Goal: Transaction & Acquisition: Purchase product/service

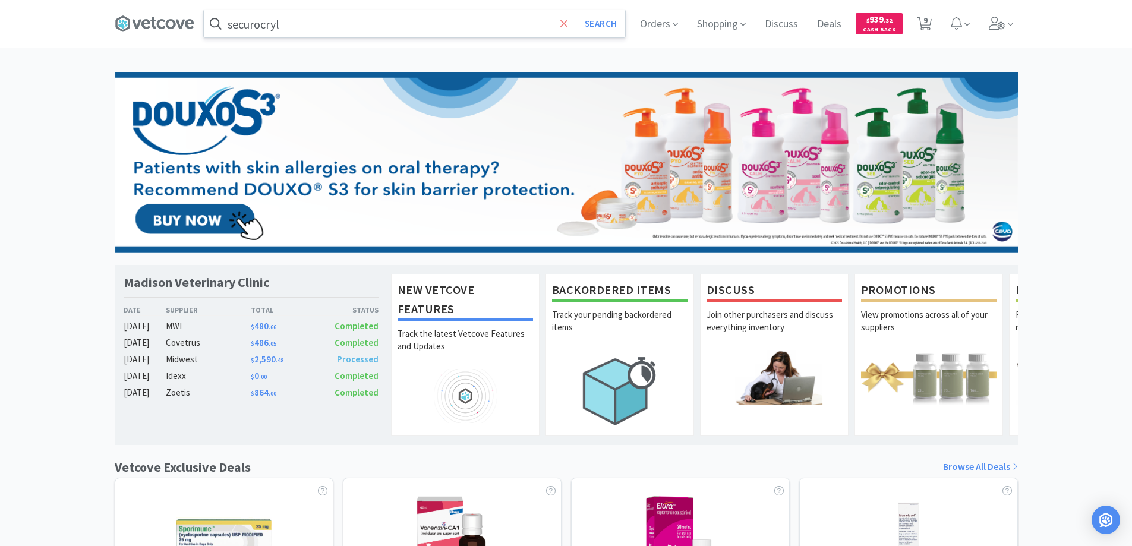
click at [564, 22] on icon at bounding box center [563, 23] width 7 height 7
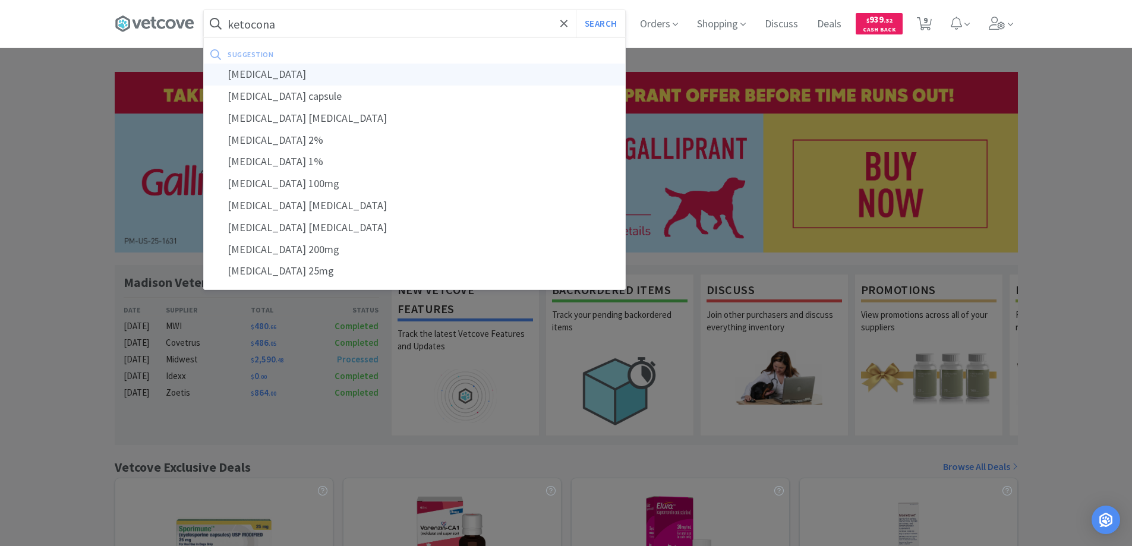
click at [252, 74] on div "[MEDICAL_DATA]" at bounding box center [414, 75] width 421 height 22
type input "[MEDICAL_DATA]"
select select "12"
select select "1"
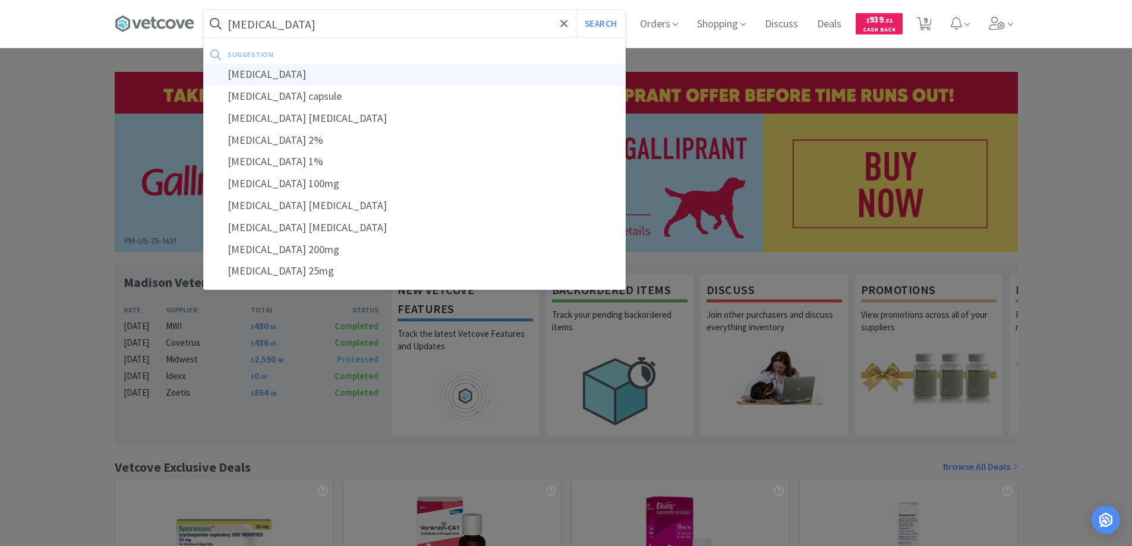
select select "1"
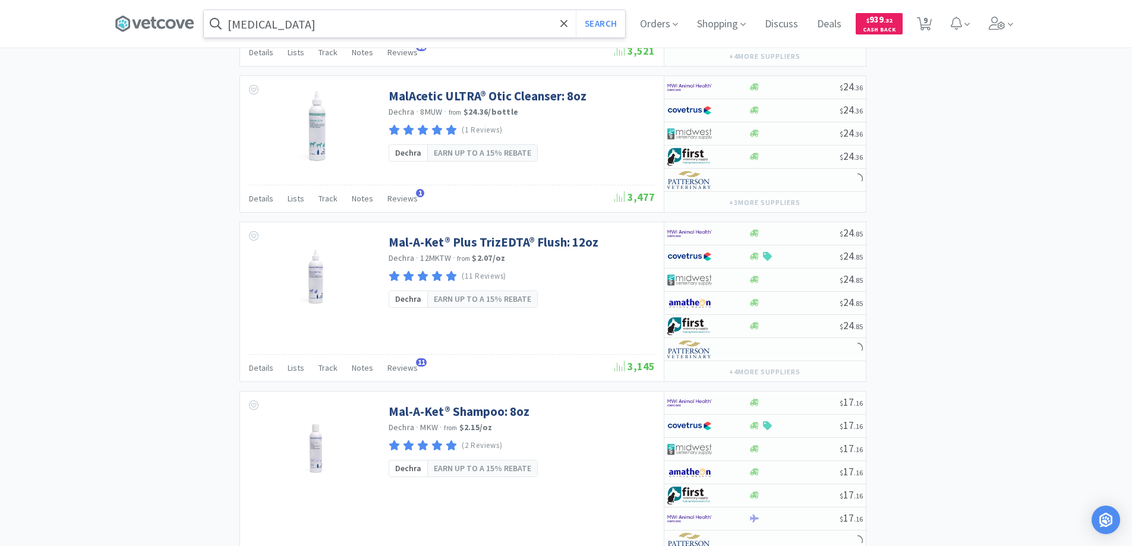
scroll to position [2248, 0]
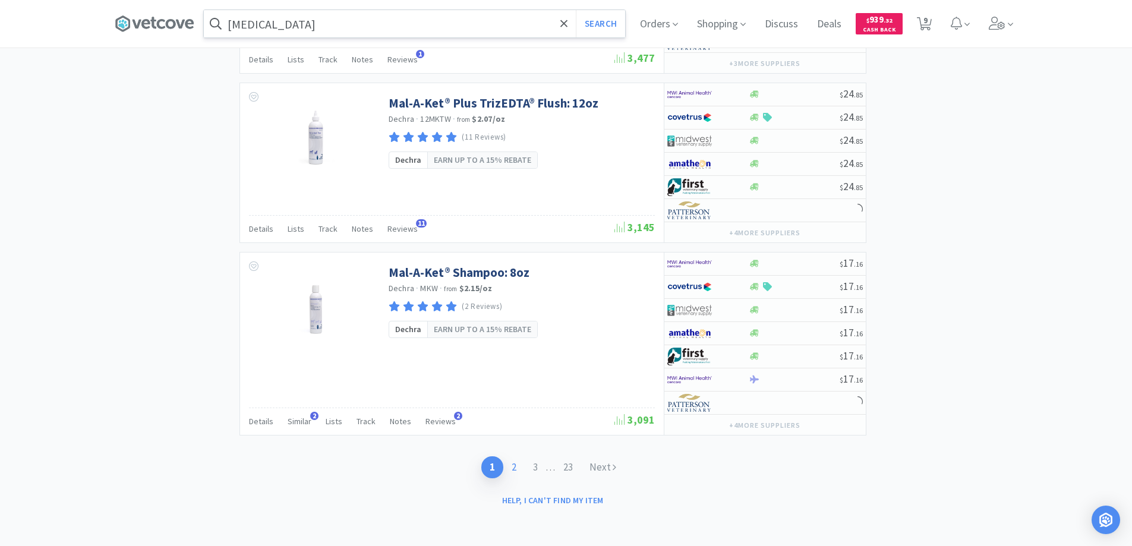
click at [511, 462] on link "2" at bounding box center [513, 467] width 21 height 22
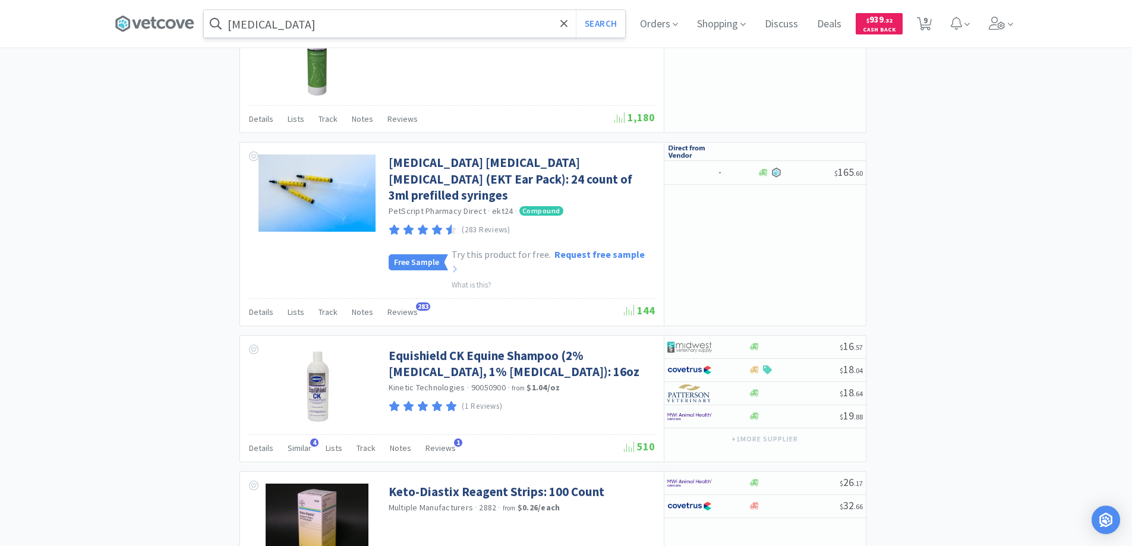
scroll to position [1823, 0]
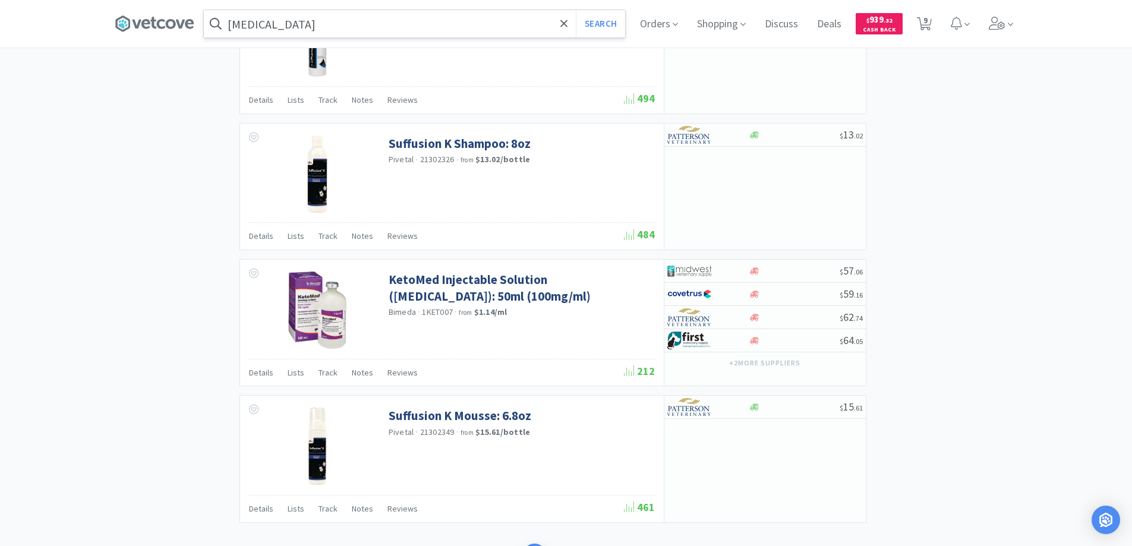
scroll to position [1722, 0]
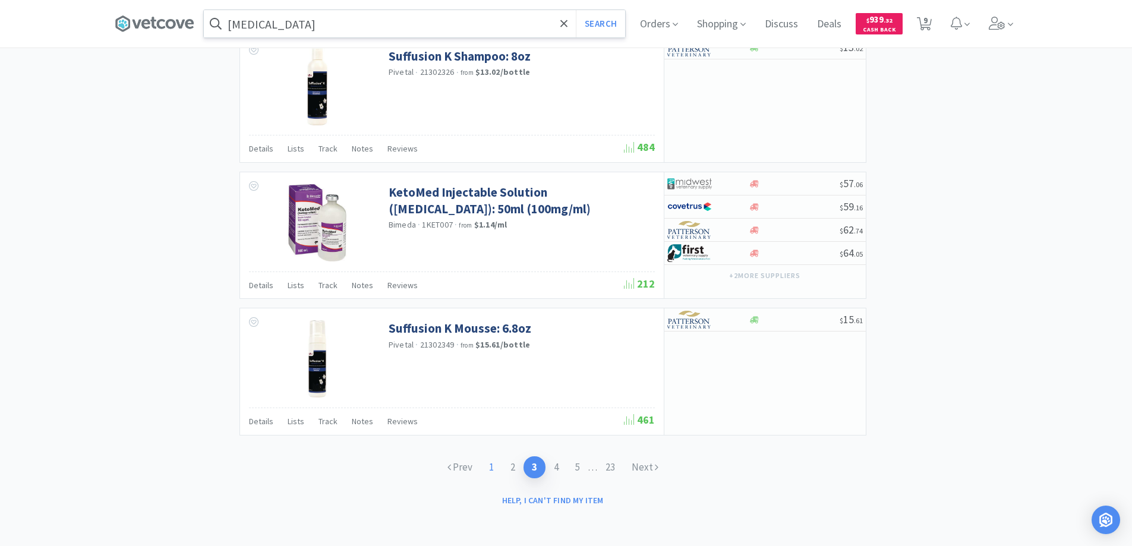
click at [489, 463] on link "1" at bounding box center [491, 467] width 21 height 22
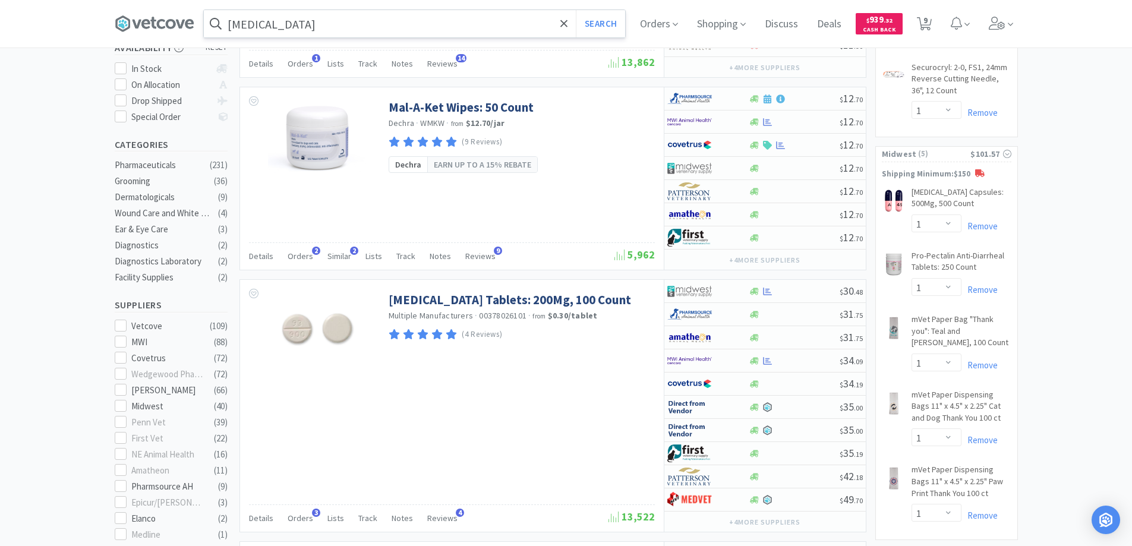
scroll to position [238, 0]
